Goal: Task Accomplishment & Management: Use online tool/utility

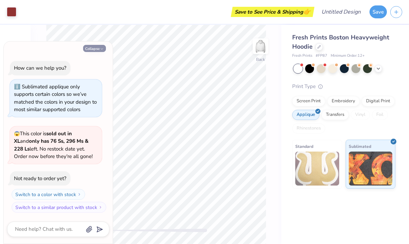
click at [101, 47] on icon "button" at bounding box center [102, 49] width 4 height 4
type textarea "x"
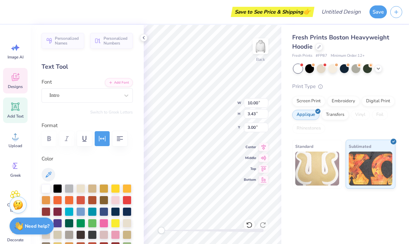
click at [20, 112] on icon at bounding box center [15, 107] width 10 height 10
type input "7.05"
type input "2.04"
type input "5.73"
type textarea "X"
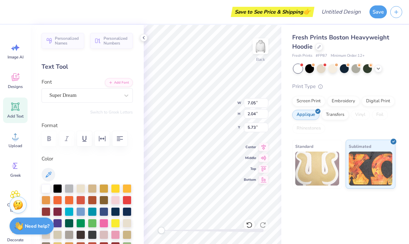
type input "10.00"
type input "3.43"
type input "3.00"
type textarea "1"
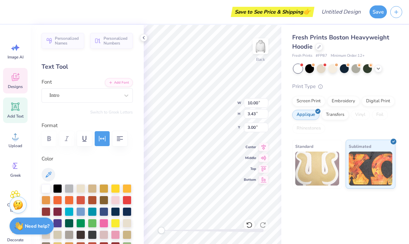
type textarea "Nsshla"
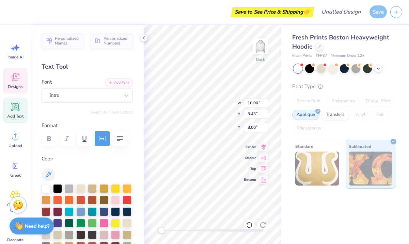
click at [18, 108] on icon at bounding box center [15, 107] width 6 height 6
type input "7.05"
type input "2.04"
type input "5.73"
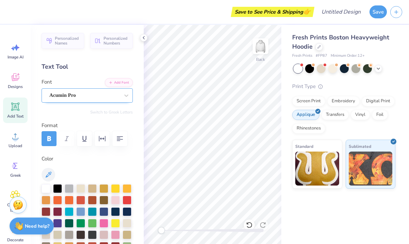
click at [63, 98] on div "Acumin Pro" at bounding box center [84, 95] width 71 height 11
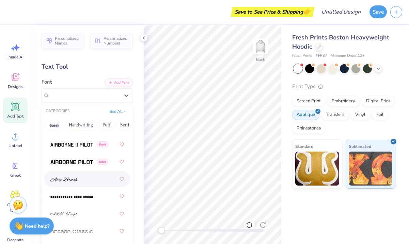
scroll to position [237, 0]
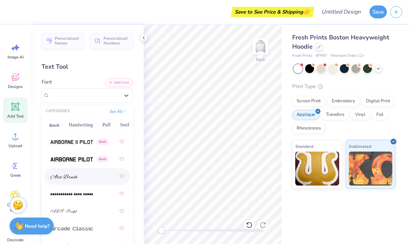
click at [64, 182] on div at bounding box center [86, 176] width 73 height 12
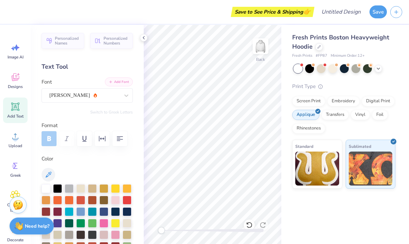
click at [119, 81] on button "Add Font" at bounding box center [119, 82] width 28 height 9
click at [13, 110] on icon at bounding box center [15, 107] width 10 height 10
type textarea "T"
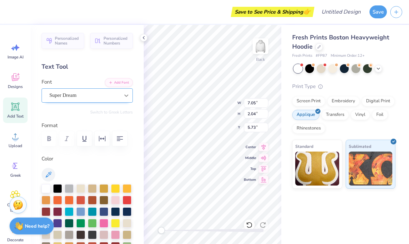
type textarea "NSSHLA"
click at [124, 100] on div at bounding box center [126, 95] width 12 height 12
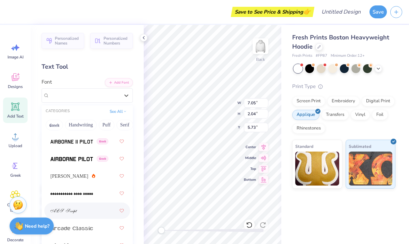
scroll to position [243, 0]
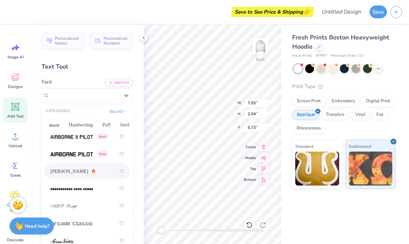
click at [95, 174] on div "Alex Brush" at bounding box center [86, 171] width 73 height 12
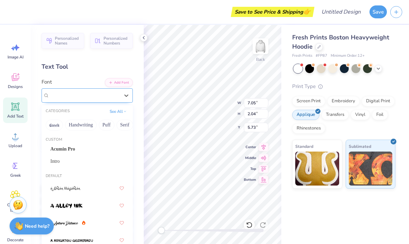
click at [101, 102] on div "Alex Brush" at bounding box center [86, 95] width 91 height 14
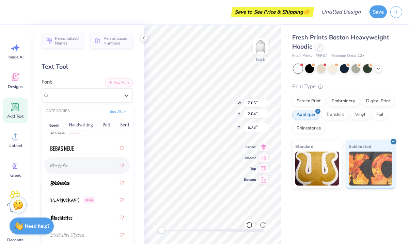
scroll to position [493, 0]
click at [92, 170] on div at bounding box center [86, 164] width 73 height 12
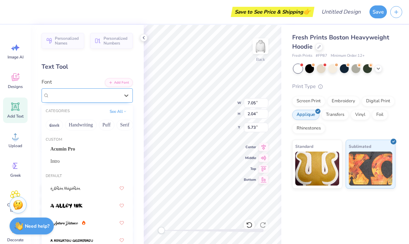
click at [90, 99] on div at bounding box center [84, 95] width 70 height 9
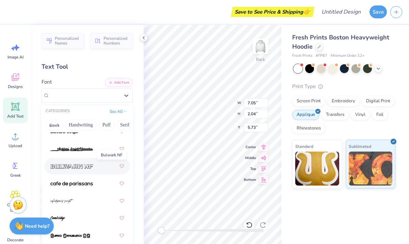
scroll to position [976, 0]
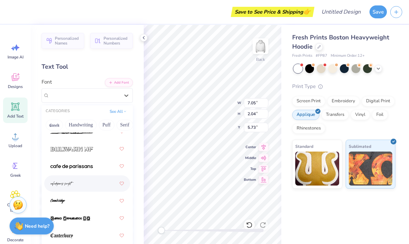
click at [93, 186] on div at bounding box center [86, 184] width 73 height 12
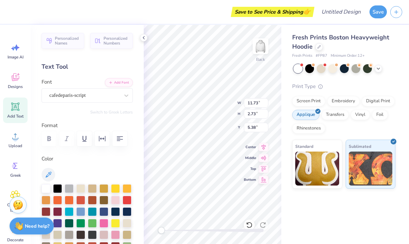
click at [53, 139] on div at bounding box center [86, 138] width 91 height 15
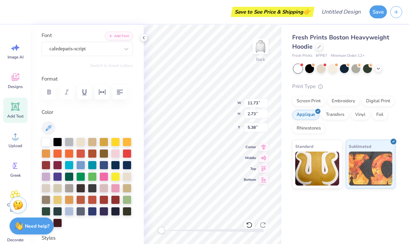
scroll to position [47, 0]
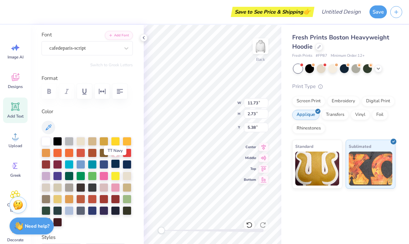
click at [115, 164] on div at bounding box center [115, 164] width 9 height 9
click at [125, 165] on div at bounding box center [126, 164] width 9 height 9
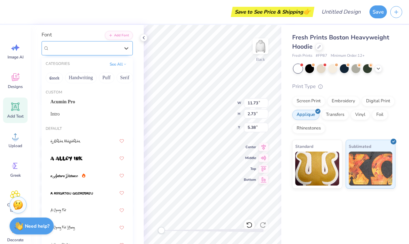
click at [111, 50] on div "cafedeparis-script" at bounding box center [84, 48] width 71 height 11
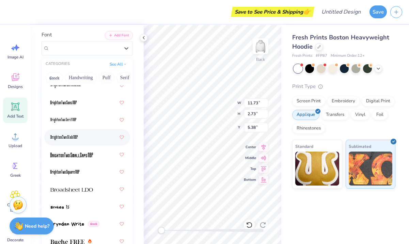
scroll to position [780, 0]
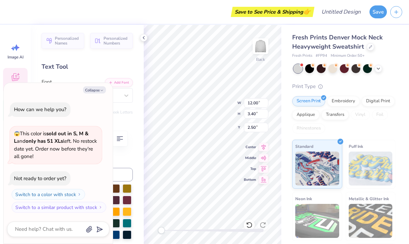
scroll to position [0, 2]
type textarea "x"
type textarea "Gamma Phi Bea"
type textarea "x"
type textarea "Gamma Phi Ba"
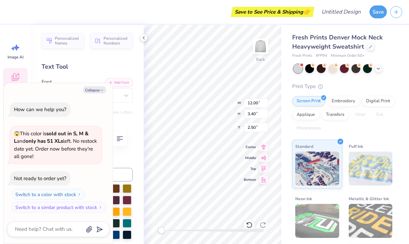
type textarea "x"
type textarea "Gamma Phi a"
type textarea "x"
type textarea "Gamma Phia"
type textarea "x"
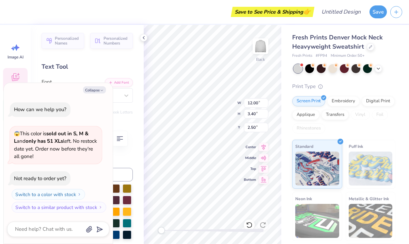
type textarea "Gamma Pha"
type textarea "x"
type textarea "Gamma Pa"
type textarea "x"
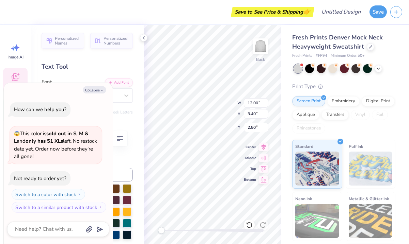
type textarea "Gamma a"
type textarea "x"
type textarea "Gamma"
type textarea "x"
type textarea "Gamma"
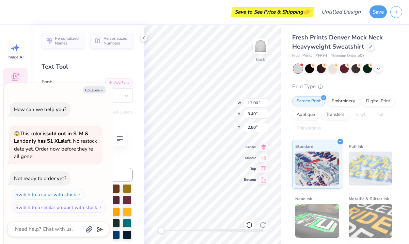
type textarea "x"
type textarea "Gamm"
type textarea "x"
type textarea "Gam"
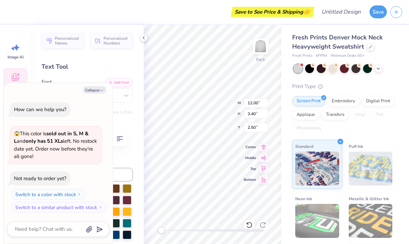
scroll to position [0, 0]
type textarea "x"
type textarea "Ga"
type textarea "x"
type textarea "G"
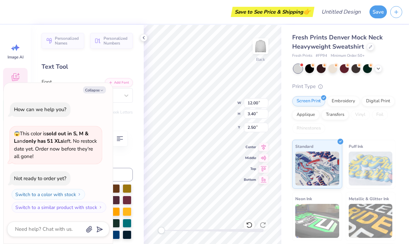
type textarea "x"
type textarea "N"
type textarea "x"
type textarea "NS"
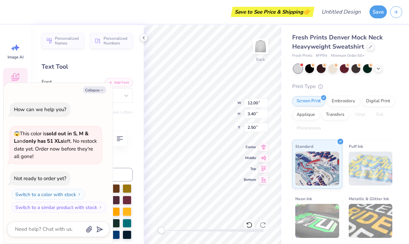
type textarea "x"
type textarea "NSS"
type textarea "x"
type textarea "NSSH"
type textarea "x"
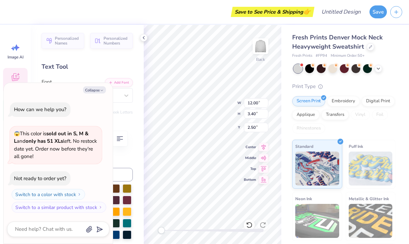
type textarea "NSSHL"
type textarea "x"
type textarea "NSSHLA"
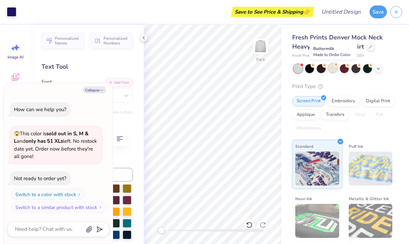
click at [333, 71] on div at bounding box center [332, 68] width 9 height 9
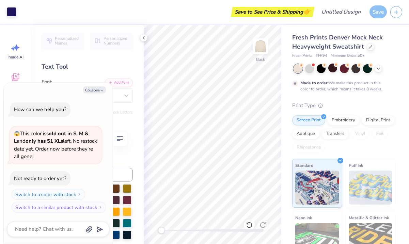
scroll to position [13, 0]
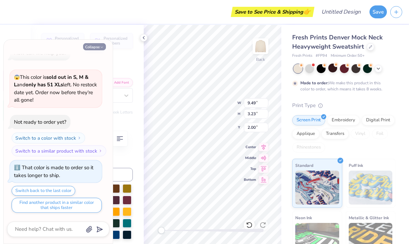
click at [96, 48] on button "Collapse" at bounding box center [94, 46] width 23 height 7
type textarea "x"
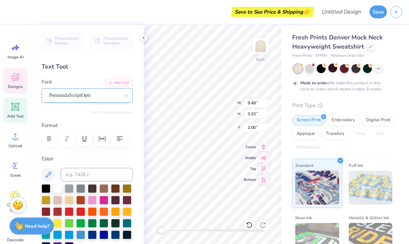
click at [79, 97] on div "PeninsulaScriptOpti" at bounding box center [84, 95] width 71 height 11
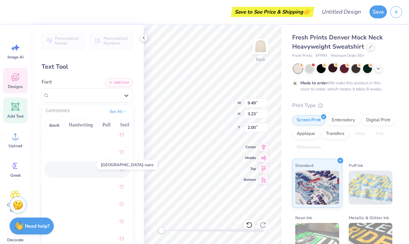
scroll to position [969, 0]
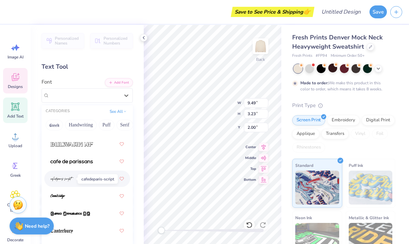
click at [72, 181] on img at bounding box center [61, 179] width 23 height 5
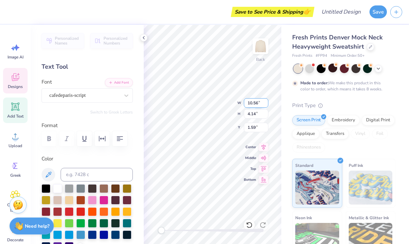
click at [245, 100] on input "10.56" at bounding box center [256, 103] width 24 height 10
type textarea "NSSHLA"
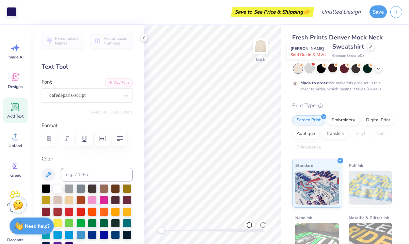
click at [310, 71] on div at bounding box center [309, 68] width 9 height 9
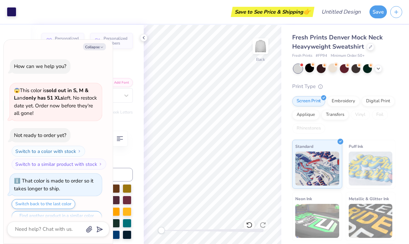
scroll to position [143, 0]
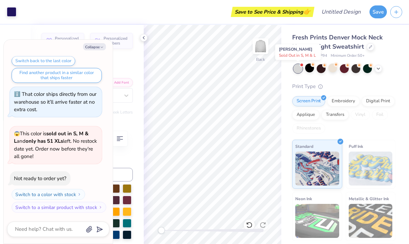
click at [297, 72] on div at bounding box center [297, 68] width 9 height 9
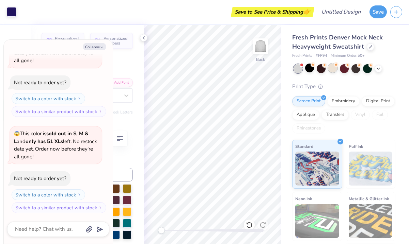
click at [333, 68] on div at bounding box center [332, 68] width 9 height 9
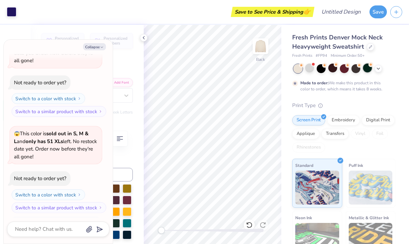
scroll to position [296, 0]
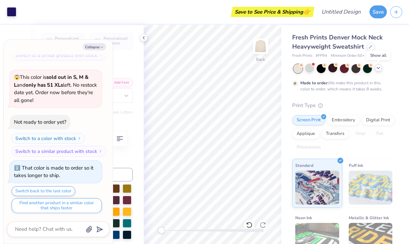
click at [379, 68] on icon at bounding box center [377, 67] width 5 height 5
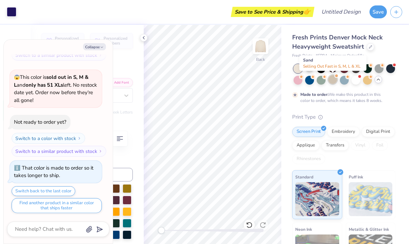
click at [332, 83] on div at bounding box center [332, 79] width 9 height 9
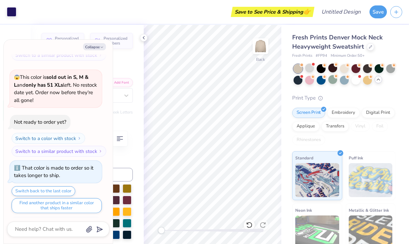
scroll to position [418, 0]
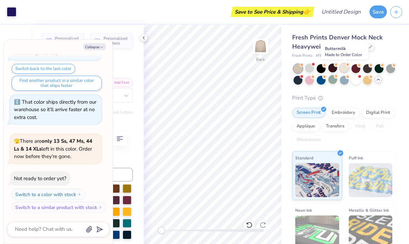
click at [343, 68] on div at bounding box center [343, 68] width 9 height 9
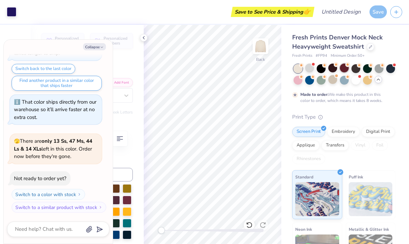
scroll to position [475, 0]
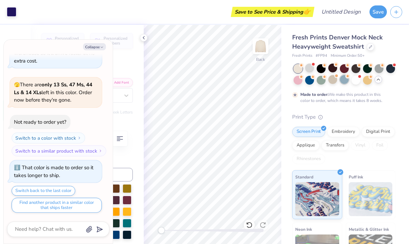
click at [344, 85] on div "Made to order: We make this product in this color to order, which means it take…" at bounding box center [343, 83] width 103 height 39
click at [344, 84] on div at bounding box center [343, 79] width 9 height 9
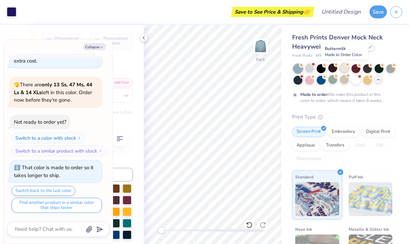
click at [345, 71] on div at bounding box center [343, 68] width 9 height 9
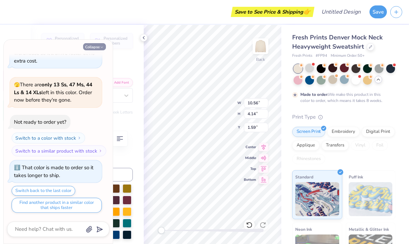
click at [94, 48] on button "Collapse" at bounding box center [94, 46] width 23 height 7
type textarea "x"
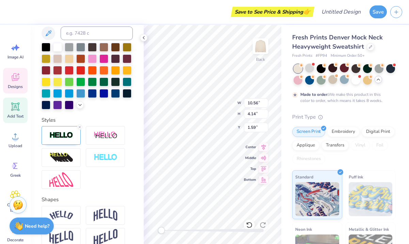
scroll to position [144, 0]
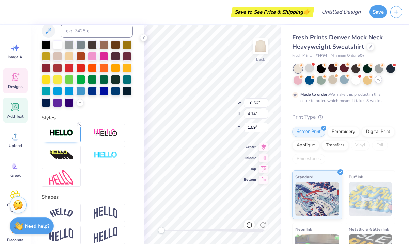
click at [99, 182] on div at bounding box center [86, 155] width 91 height 63
click at [99, 142] on div at bounding box center [105, 133] width 39 height 19
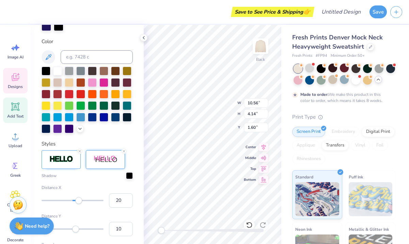
scroll to position [170, 0]
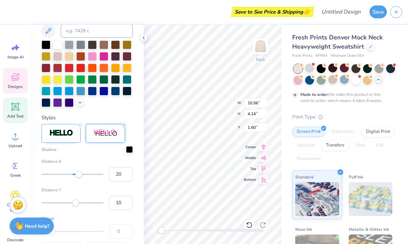
click at [123, 124] on icon at bounding box center [124, 125] width 4 height 4
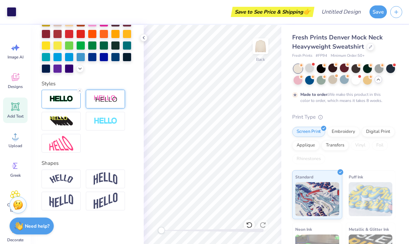
scroll to position [0, 0]
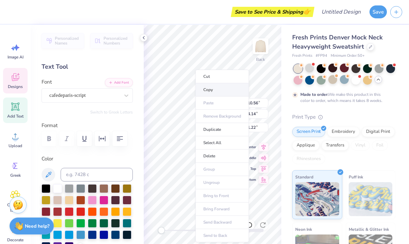
click at [206, 91] on li "Copy" at bounding box center [221, 89] width 53 height 13
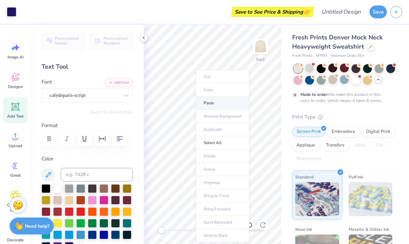
click at [208, 105] on li "Paste" at bounding box center [222, 103] width 53 height 13
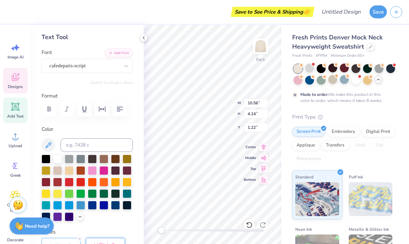
scroll to position [34, 0]
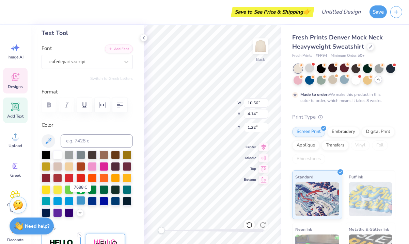
click at [80, 202] on div at bounding box center [80, 200] width 9 height 9
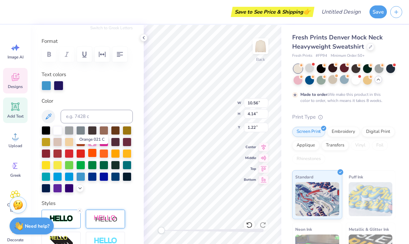
scroll to position [85, 0]
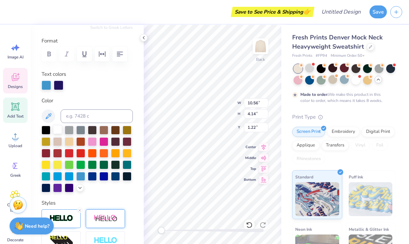
click at [58, 132] on div at bounding box center [57, 129] width 9 height 9
click at [93, 187] on div at bounding box center [86, 159] width 91 height 67
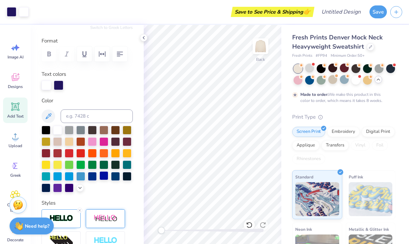
click at [104, 178] on div at bounding box center [103, 175] width 9 height 9
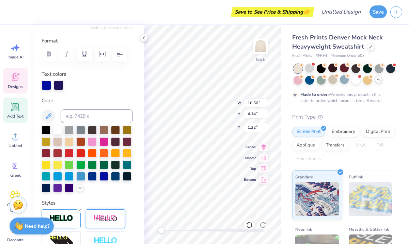
click at [13, 79] on icon at bounding box center [15, 78] width 6 height 5
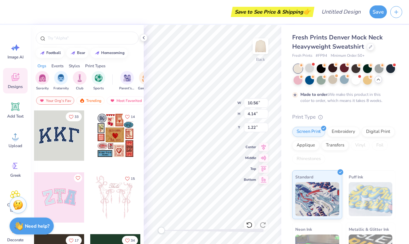
scroll to position [0, 0]
type textarea "NSSLA"
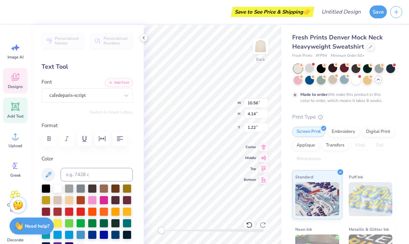
type input "8.49"
type input "3.83"
type input "1.38"
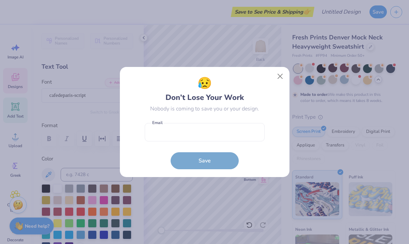
click at [22, 89] on div "😥 Don’t Lose Your Work Nobody is coming to save you or your design. Email is a …" at bounding box center [204, 122] width 409 height 244
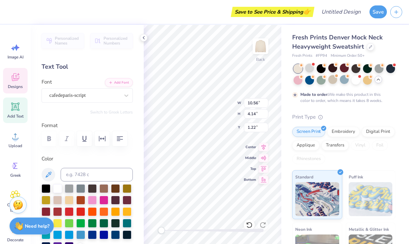
click at [11, 84] on span "Designs" at bounding box center [15, 86] width 15 height 5
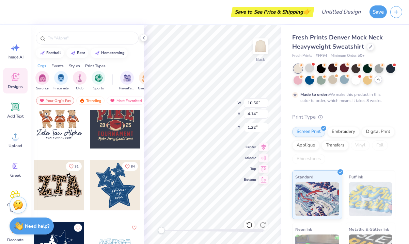
scroll to position [508, 0]
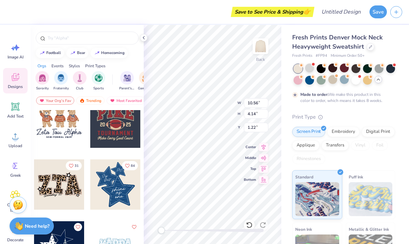
click at [121, 195] on div at bounding box center [115, 185] width 50 height 50
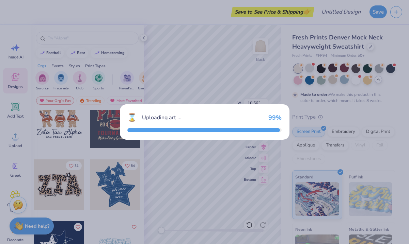
type input "10.12"
type input "11.82"
type input "3.00"
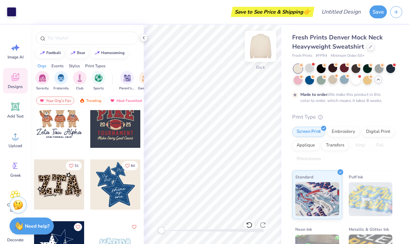
click at [257, 48] on img at bounding box center [260, 46] width 27 height 27
click at [118, 194] on div at bounding box center [115, 185] width 50 height 50
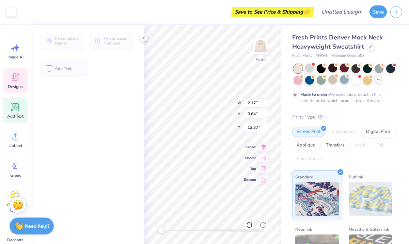
type input "2.17"
type input "0.64"
type input "12.37"
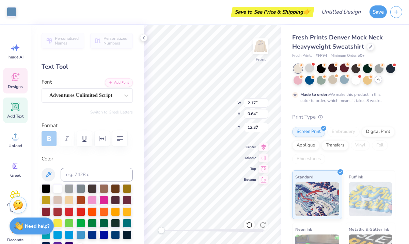
type input "8.56"
type input "8.36"
type input "6.91"
type input "3.70"
type input "1.41"
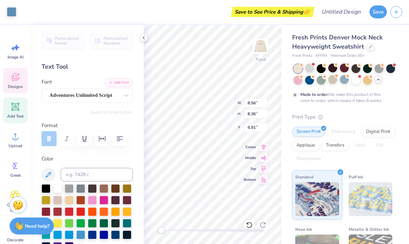
type input "10.04"
click at [17, 109] on icon at bounding box center [15, 107] width 6 height 6
type input "5.84"
type input "1.69"
type input "11.40"
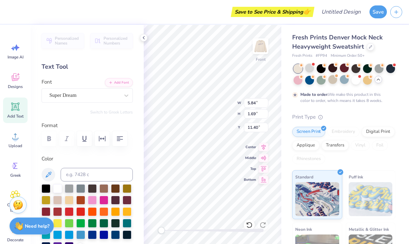
scroll to position [0, 0]
type textarea "T"
type textarea "72"
type input "1.50"
type input "0.95"
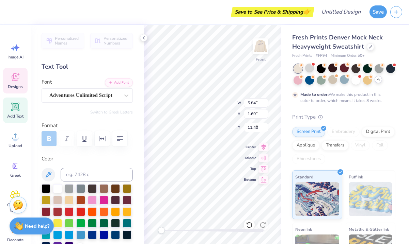
type input "6.78"
type input "2.59"
type input "1.69"
type input "5.12"
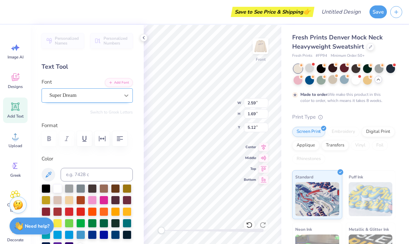
click at [121, 95] on div at bounding box center [126, 95] width 12 height 12
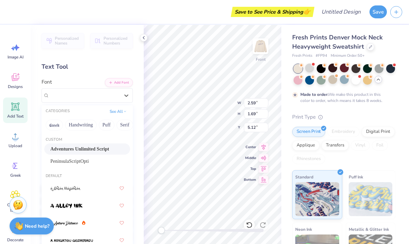
click at [96, 152] on div "Adventures Unlimited Script" at bounding box center [86, 149] width 73 height 7
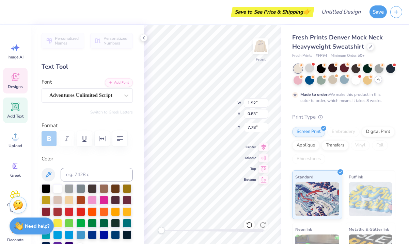
scroll to position [0, 1]
type textarea "NSSHLA"
type input "5.27"
type input "1.13"
type input "7.42"
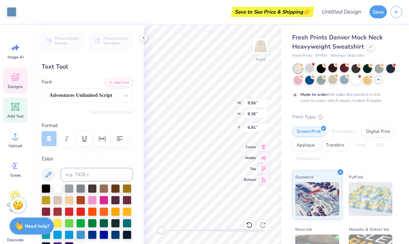
click at [17, 109] on icon at bounding box center [15, 107] width 6 height 6
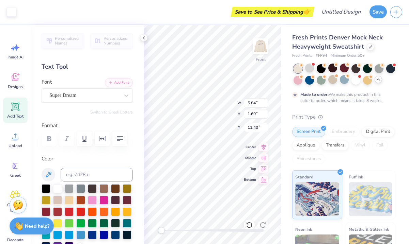
type input "5.84"
type input "1.69"
type input "11.40"
type textarea "T"
type textarea "y"
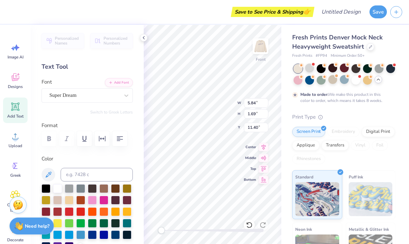
scroll to position [0, 0]
click at [116, 100] on div "Super Dream" at bounding box center [84, 95] width 71 height 11
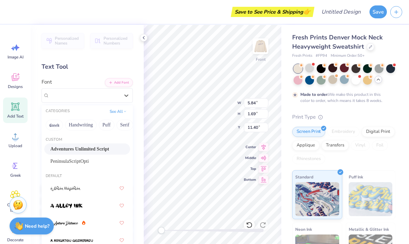
click at [98, 150] on div "Adventures Unlimited Script" at bounding box center [86, 149] width 73 height 7
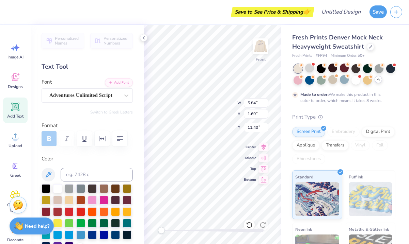
type textarea "Y"
type textarea "your"
type input "8.56"
type input "8.36"
type input "6.91"
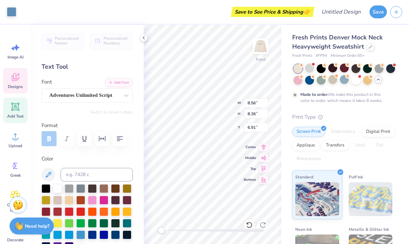
type input "3.43"
type input "1.08"
type input "11.71"
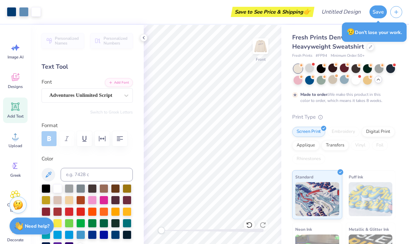
click at [14, 107] on icon at bounding box center [15, 107] width 6 height 6
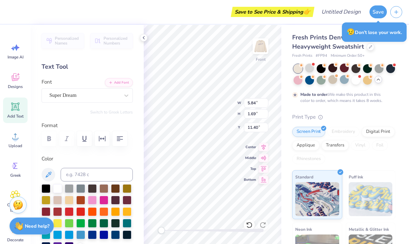
type textarea "T"
type textarea "words"
click at [110, 98] on div "Super Dream" at bounding box center [84, 95] width 71 height 11
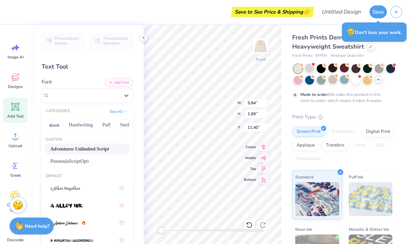
click at [100, 148] on div "Adventures Unlimited Script" at bounding box center [86, 149] width 73 height 7
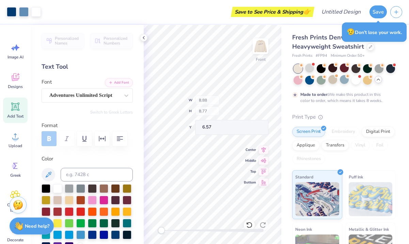
type input "8.88"
type input "8.77"
type input "6.57"
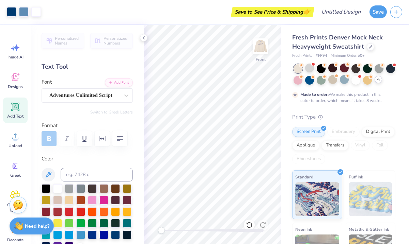
click at [16, 103] on icon at bounding box center [15, 107] width 8 height 8
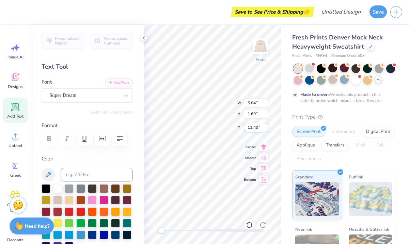
type textarea "T"
type textarea "matter"
click at [118, 100] on div "Super Dream" at bounding box center [84, 95] width 71 height 11
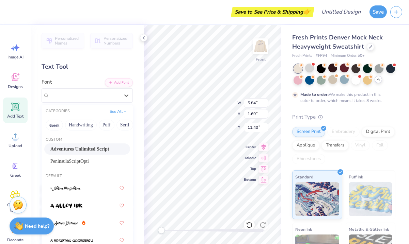
click at [101, 151] on div "Adventures Unlimited Script" at bounding box center [86, 149] width 73 height 7
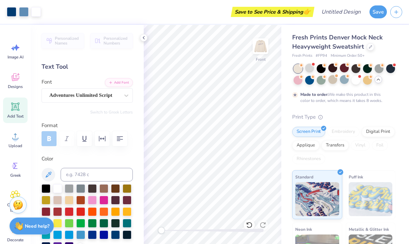
click at [17, 105] on icon at bounding box center [15, 107] width 6 height 6
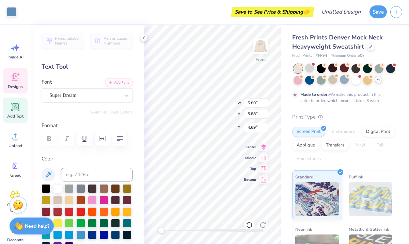
click at [19, 102] on icon at bounding box center [15, 107] width 10 height 10
type input "5.84"
type input "1.69"
type input "11.40"
type textarea "T"
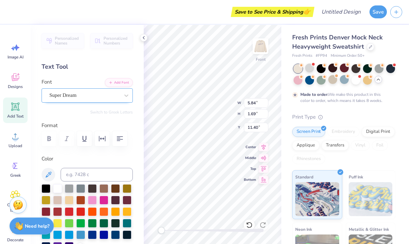
type textarea "nsshla"
click at [106, 97] on div "Super Dream" at bounding box center [84, 95] width 71 height 11
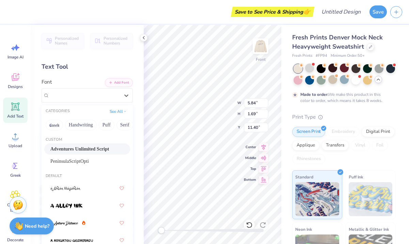
click at [99, 147] on div "Adventures Unlimited Script" at bounding box center [86, 149] width 73 height 7
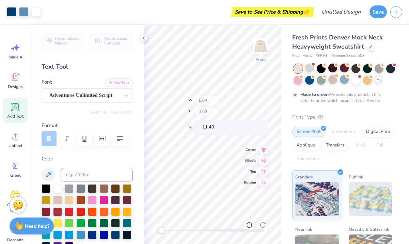
type input "4.71"
type input "1.32"
type input "6.76"
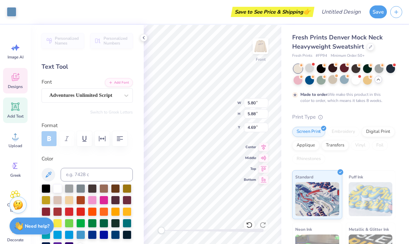
type input "4.71"
type input "1.32"
type input "6.57"
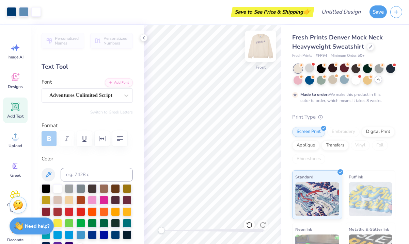
click at [265, 55] on img at bounding box center [260, 46] width 27 height 27
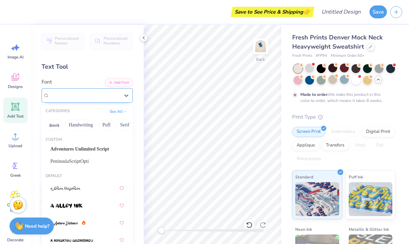
click at [100, 92] on div "cafedeparis-script" at bounding box center [84, 95] width 71 height 11
click at [90, 148] on span "Adventures Unlimited Script" at bounding box center [79, 149] width 59 height 7
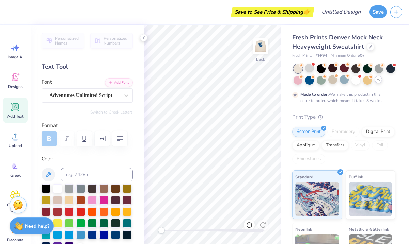
click at [16, 108] on icon at bounding box center [15, 107] width 8 height 8
click at [10, 111] on div "Add Text" at bounding box center [15, 111] width 24 height 26
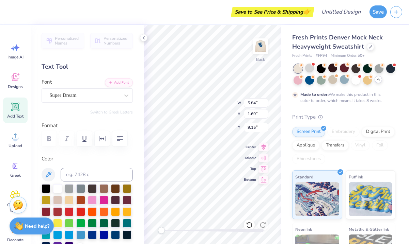
type textarea "T"
type textarea "nsshla"
click at [103, 94] on div "Super Dream" at bounding box center [84, 95] width 71 height 11
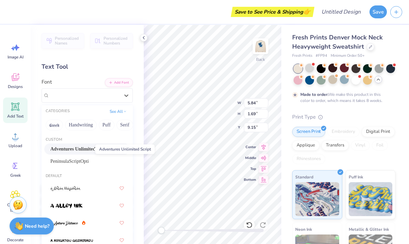
click at [88, 150] on span "Adventures Unlimited Script" at bounding box center [79, 149] width 59 height 7
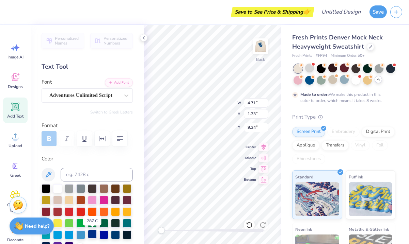
click at [94, 234] on div at bounding box center [92, 234] width 9 height 9
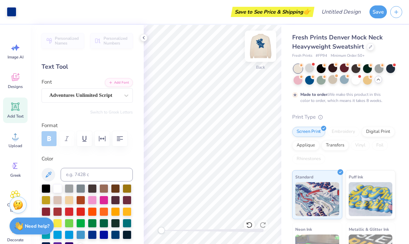
click at [261, 53] on img at bounding box center [260, 46] width 27 height 27
click at [262, 46] on img at bounding box center [260, 46] width 27 height 27
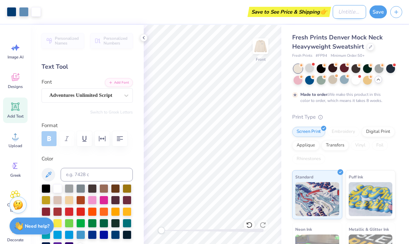
click at [357, 12] on input "Design Title" at bounding box center [348, 12] width 33 height 14
type input "nsshla crew"
click at [377, 11] on button "Save" at bounding box center [377, 10] width 17 height 13
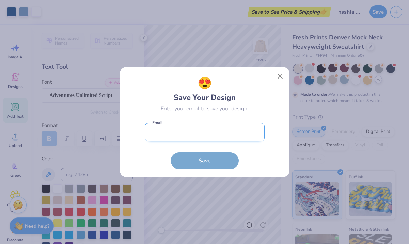
click at [212, 129] on input "email" at bounding box center [205, 132] width 120 height 19
type input "[EMAIL_ADDRESS][DOMAIN_NAME]"
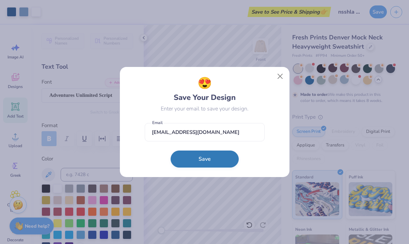
click at [212, 161] on button "Save" at bounding box center [204, 159] width 68 height 17
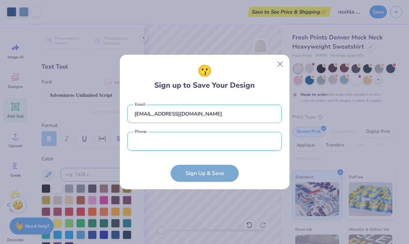
click at [201, 143] on input "tel" at bounding box center [204, 141] width 154 height 19
type input "[PHONE_NUMBER]"
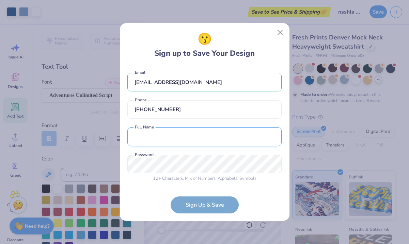
click at [197, 138] on input "text" at bounding box center [204, 137] width 154 height 19
type input "[PERSON_NAME]"
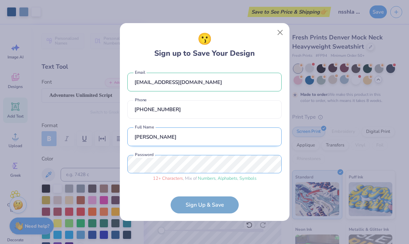
scroll to position [23, 0]
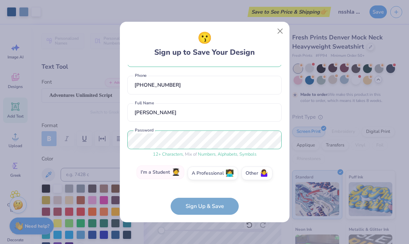
click at [163, 171] on label "I'm a Student 🧑‍🎓" at bounding box center [160, 173] width 48 height 14
click at [202, 196] on input "I'm a Student 🧑‍🎓" at bounding box center [204, 198] width 4 height 4
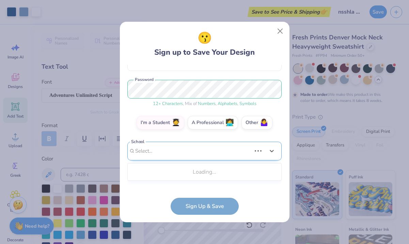
click at [178, 173] on div "Use Up and Down to choose options, press Enter to select the currently focused …" at bounding box center [204, 161] width 154 height 39
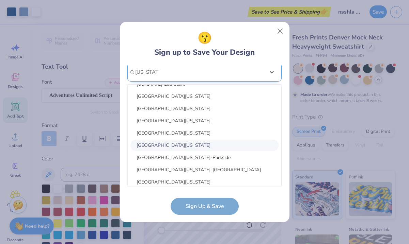
scroll to position [26, 0]
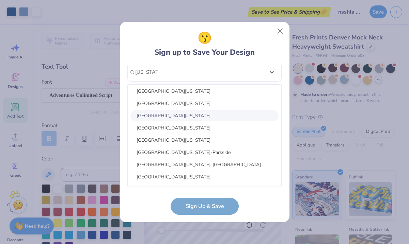
click at [167, 115] on div "[GEOGRAPHIC_DATA][US_STATE]" at bounding box center [204, 115] width 148 height 11
type input "[US_STATE]"
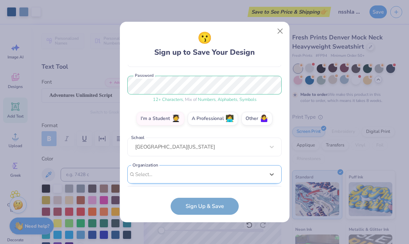
click at [175, 166] on div "option focused, 1 of 15. 15 results available. Use Up and Down to choose option…" at bounding box center [204, 227] width 154 height 124
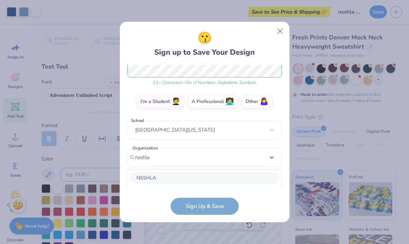
scroll to position [180, 0]
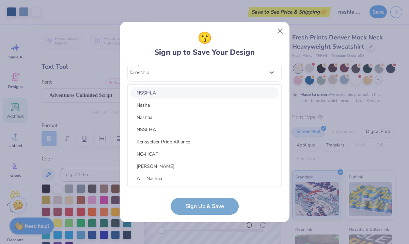
click at [246, 92] on div "NSSHLA" at bounding box center [204, 92] width 148 height 11
type input "nsshla"
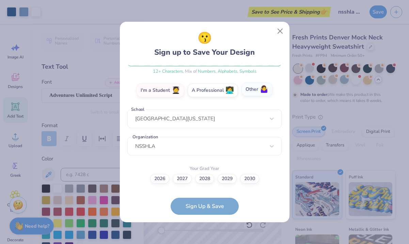
scroll to position [106, 0]
click at [181, 176] on label "2027" at bounding box center [181, 178] width 19 height 10
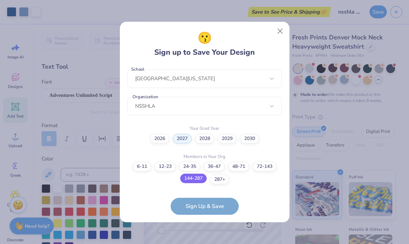
click at [197, 180] on label "144-287" at bounding box center [193, 179] width 27 height 10
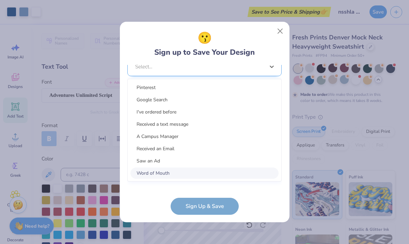
scroll to position [276, 0]
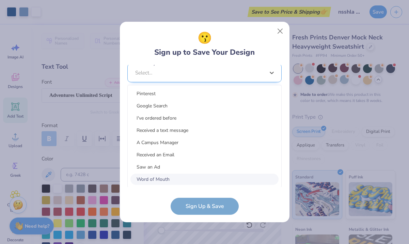
click at [197, 179] on div "option Word of Mouth focused, 8 of 15. 15 results available. Use Up and Down to…" at bounding box center [204, 126] width 154 height 124
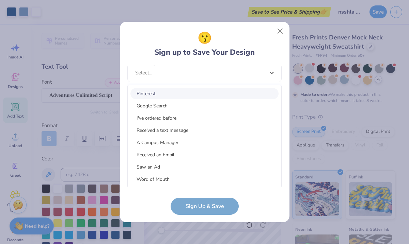
click at [216, 89] on div "Pinterest" at bounding box center [204, 93] width 148 height 11
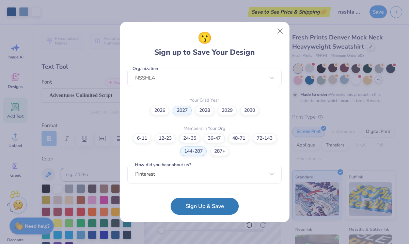
scroll to position [174, 0]
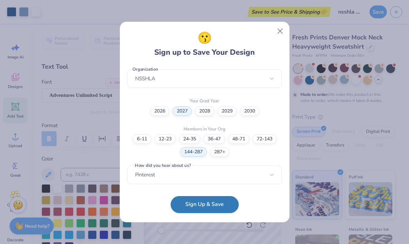
click at [205, 202] on button "Sign Up & Save" at bounding box center [204, 204] width 68 height 17
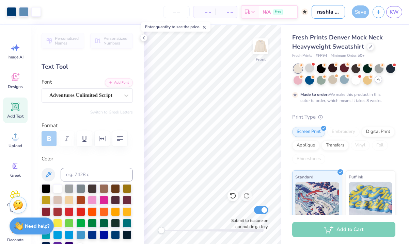
click at [323, 15] on input "nsshla crew" at bounding box center [327, 12] width 33 height 14
click at [258, 49] on img at bounding box center [260, 46] width 27 height 27
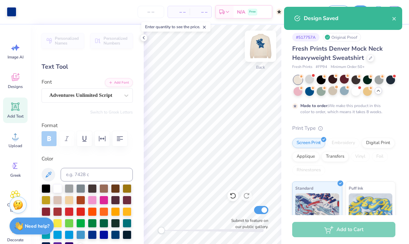
click at [257, 41] on img at bounding box center [260, 46] width 27 height 27
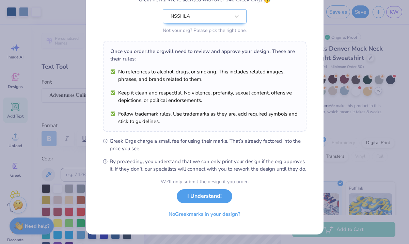
scroll to position [74, 0]
click at [217, 196] on button "I Understand!" at bounding box center [204, 195] width 55 height 14
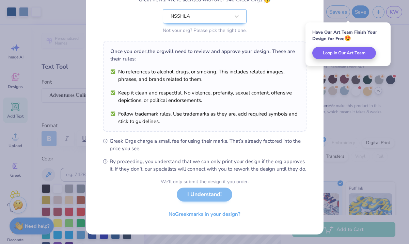
scroll to position [0, 0]
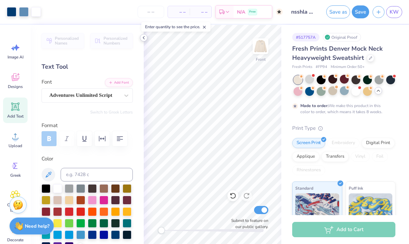
click at [143, 38] on polyline at bounding box center [143, 37] width 1 height 3
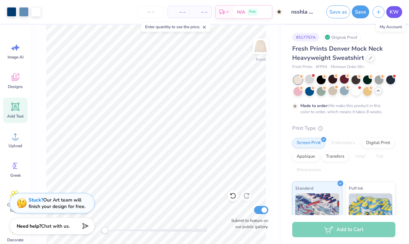
click at [389, 8] on span "KW" at bounding box center [393, 12] width 9 height 8
